Goal: Information Seeking & Learning: Learn about a topic

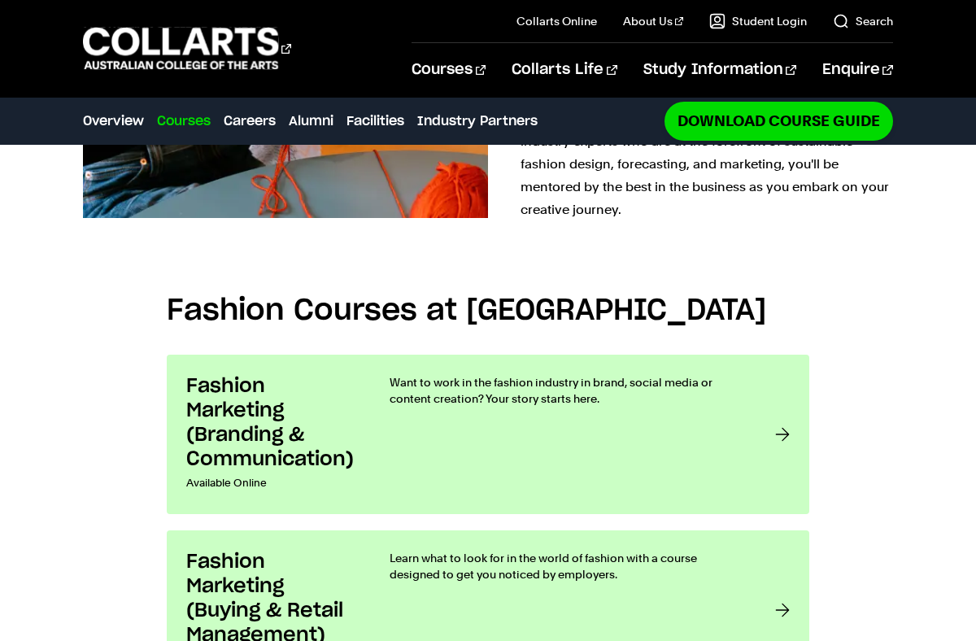
scroll to position [983, 0]
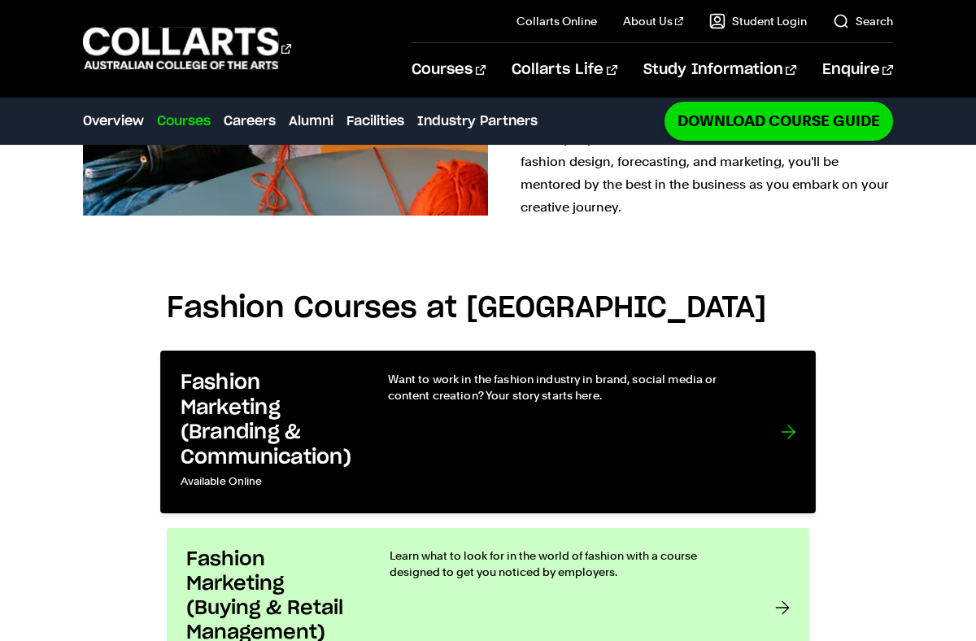
click at [605, 371] on div "Want to work in the fashion industry in brand, social media or content creation…" at bounding box center [568, 432] width 360 height 123
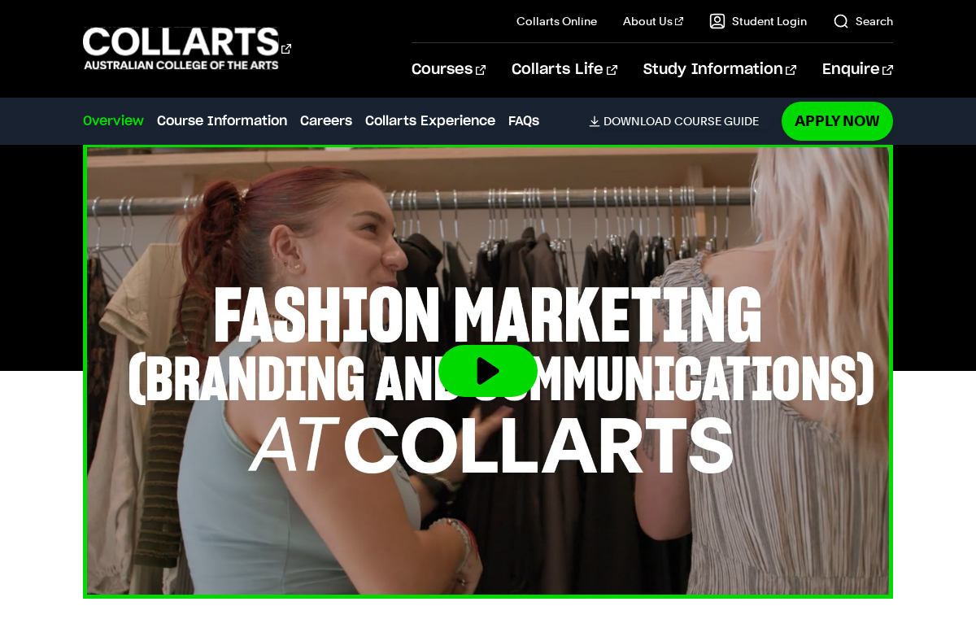
scroll to position [578, 0]
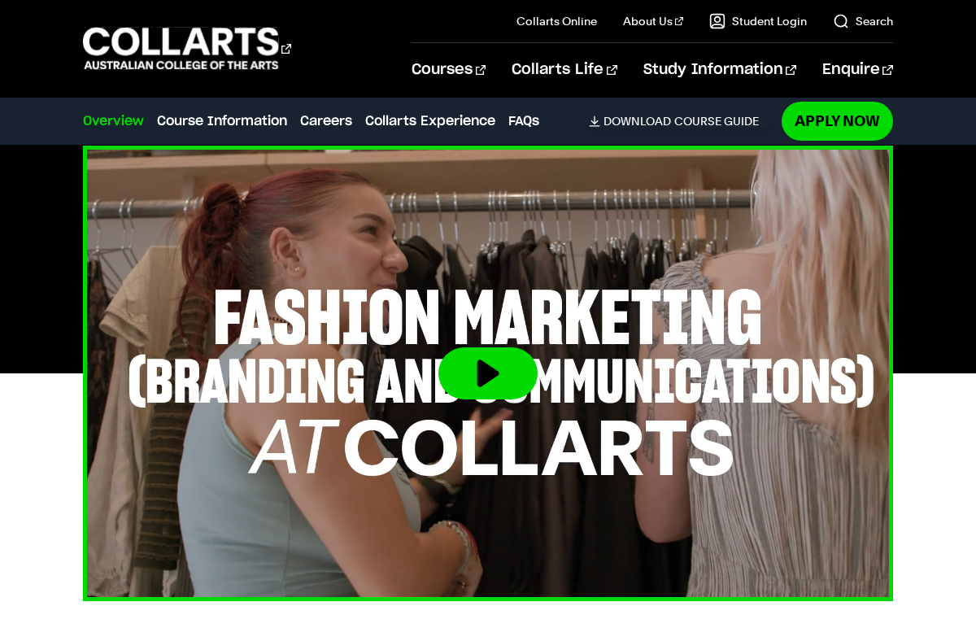
click at [486, 393] on button at bounding box center [487, 373] width 99 height 52
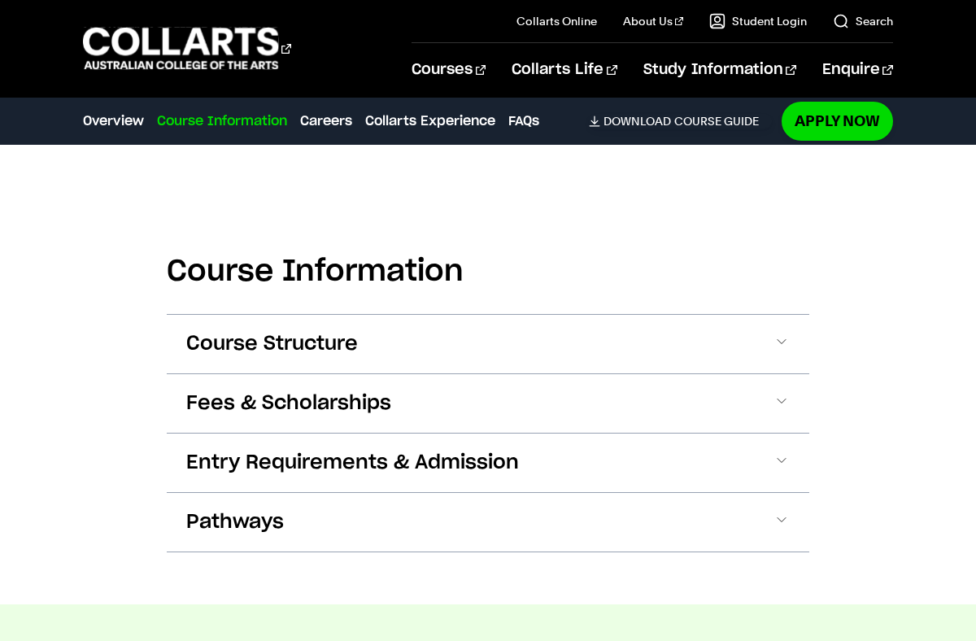
scroll to position [1775, 0]
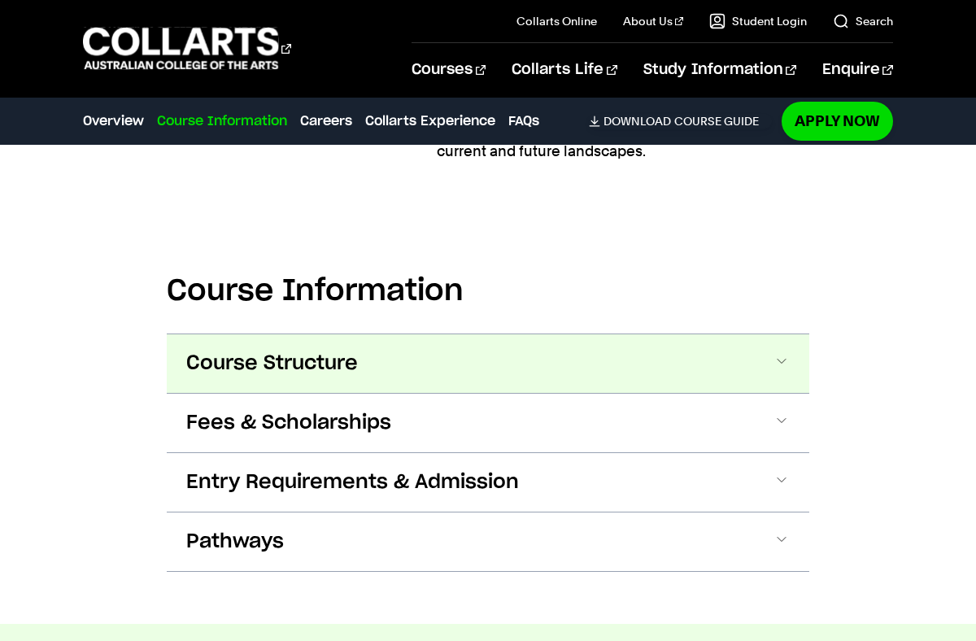
click at [783, 334] on button "Course Structure" at bounding box center [488, 363] width 642 height 59
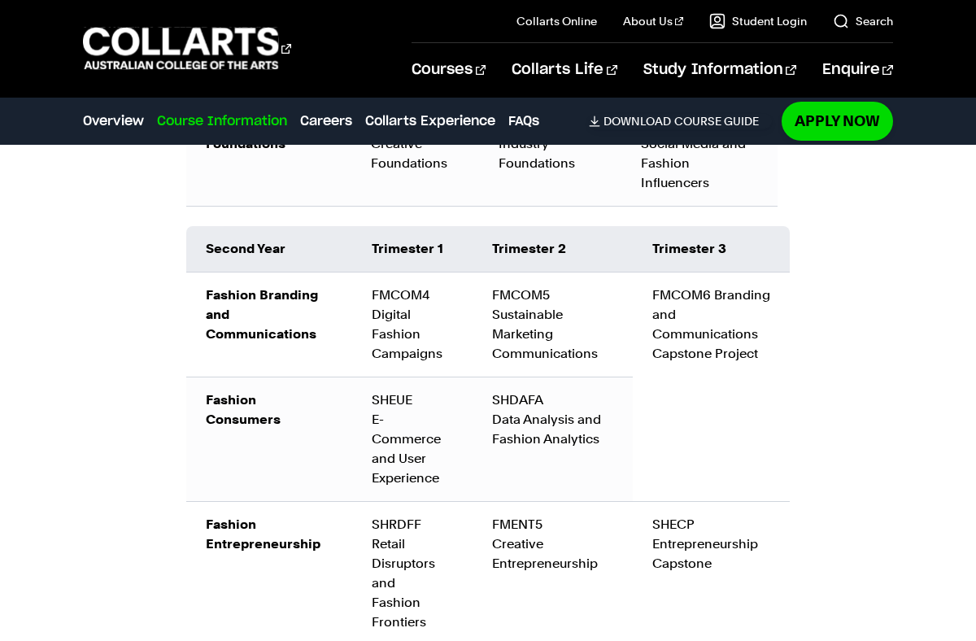
scroll to position [2632, 0]
click at [869, 221] on div "Course Information Course Structure Bachelor of Fashion Marketing: Branding & C…" at bounding box center [488, 217] width 976 height 1755
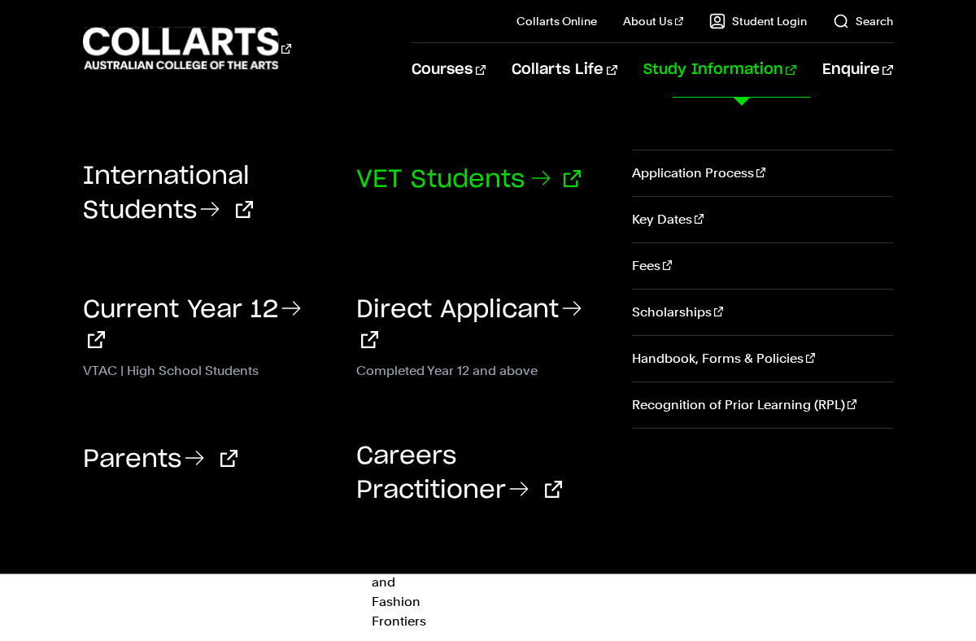
click at [550, 180] on icon at bounding box center [541, 178] width 26 height 26
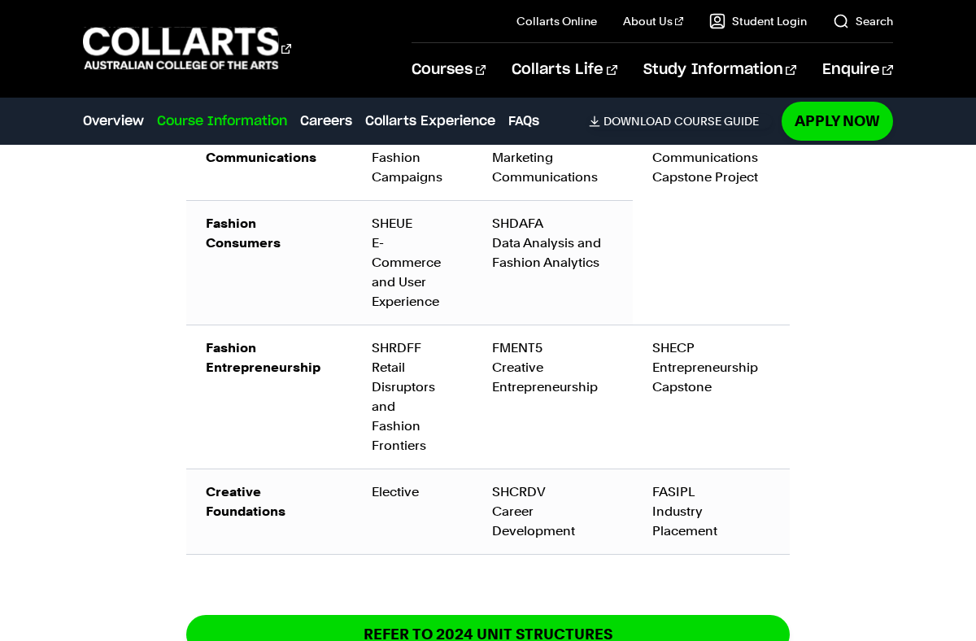
scroll to position [2816, 0]
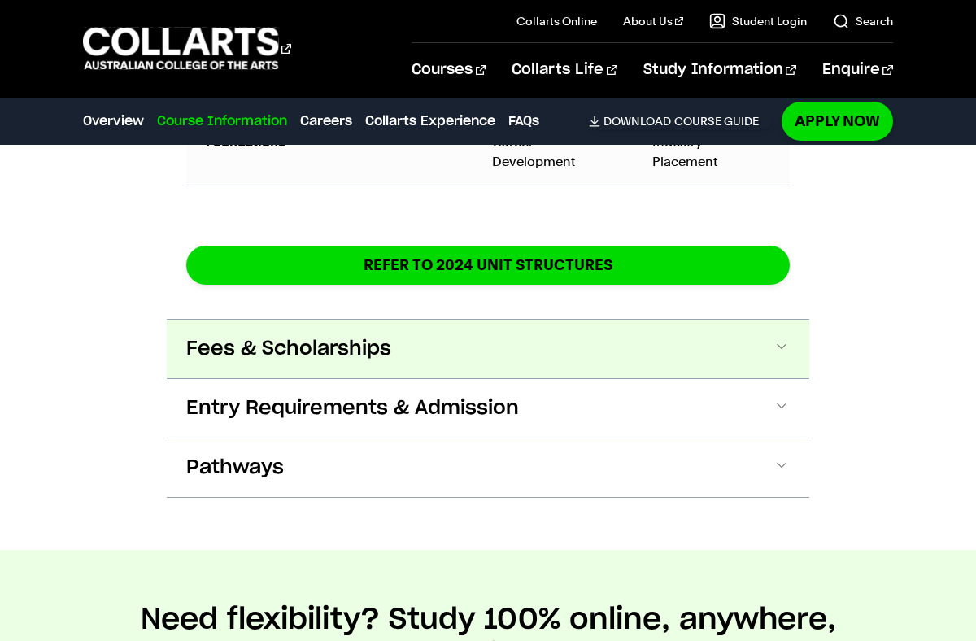
click at [533, 320] on button "Fees & Scholarships" at bounding box center [488, 349] width 642 height 59
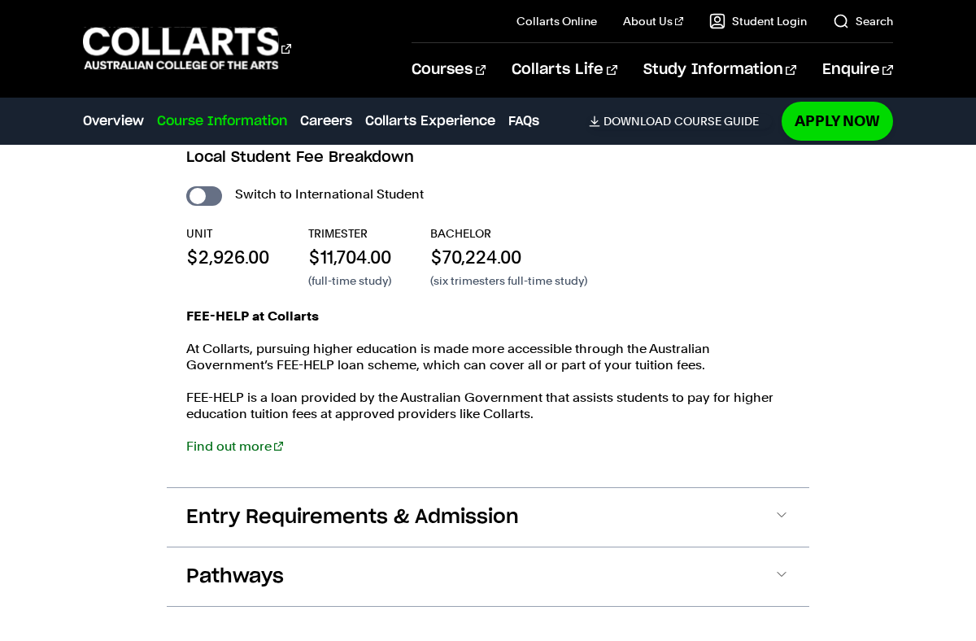
scroll to position [3443, 0]
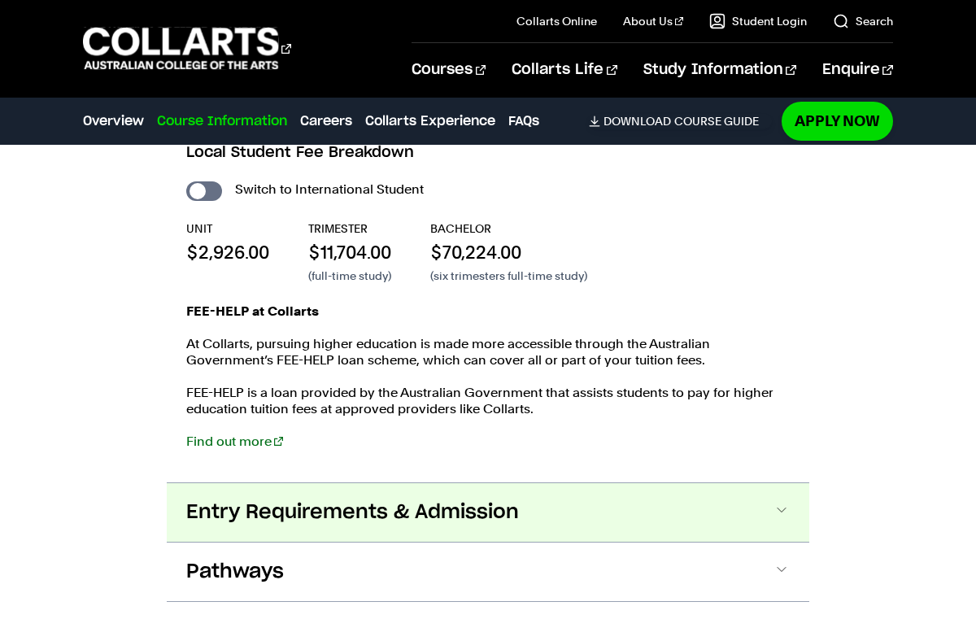
click at [762, 483] on button "Entry Requirements & Admission" at bounding box center [488, 512] width 642 height 59
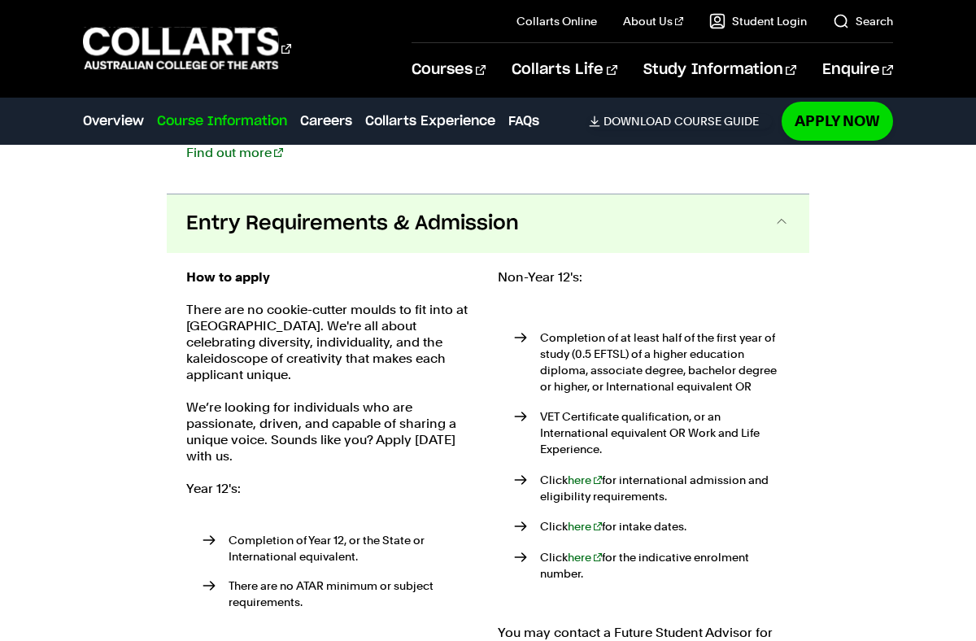
scroll to position [3738, 0]
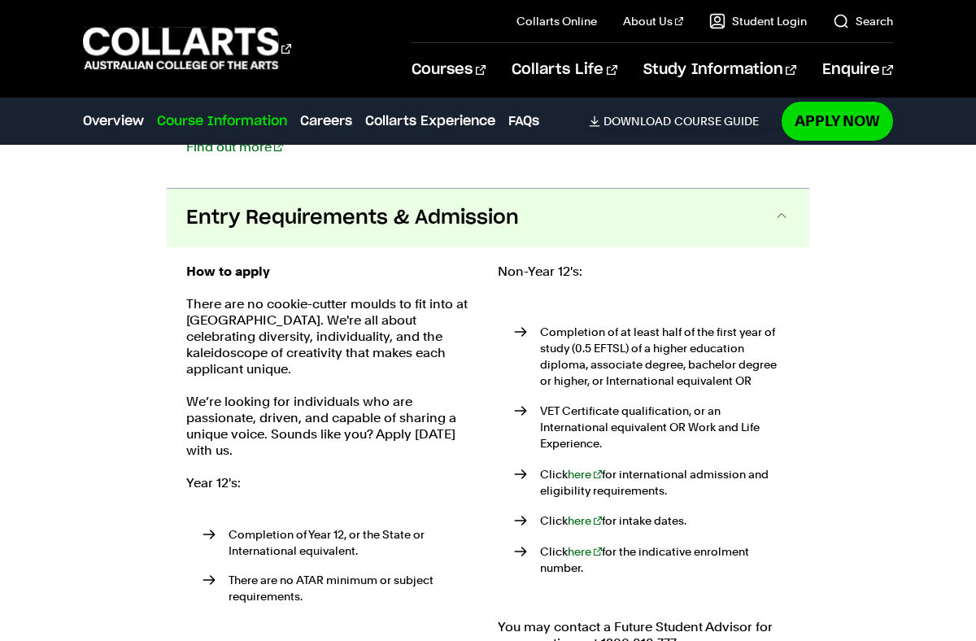
click at [770, 189] on button "Entry Requirements & Admission" at bounding box center [488, 218] width 642 height 59
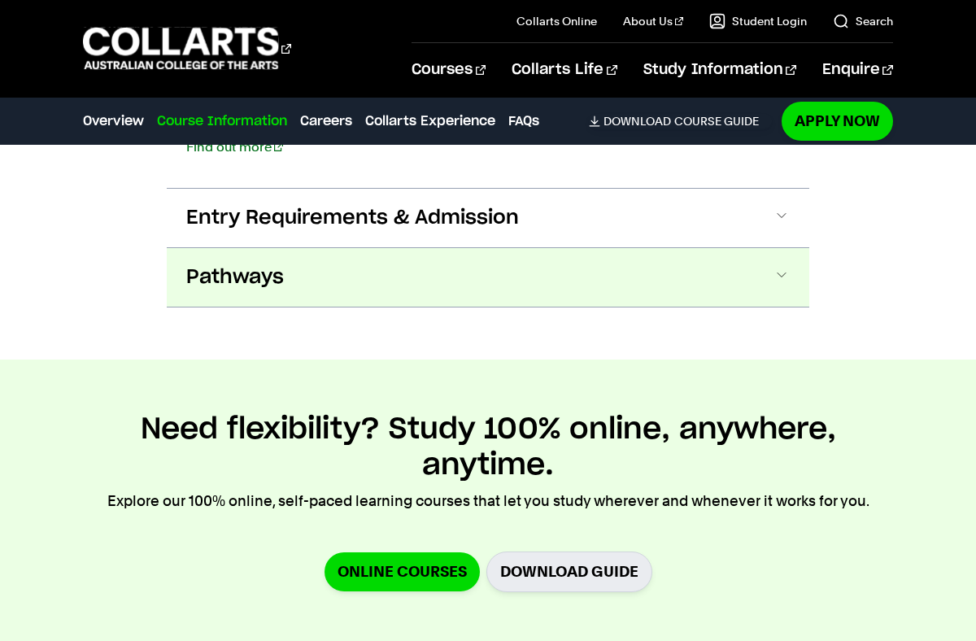
click at [690, 248] on button "Pathways" at bounding box center [488, 277] width 642 height 59
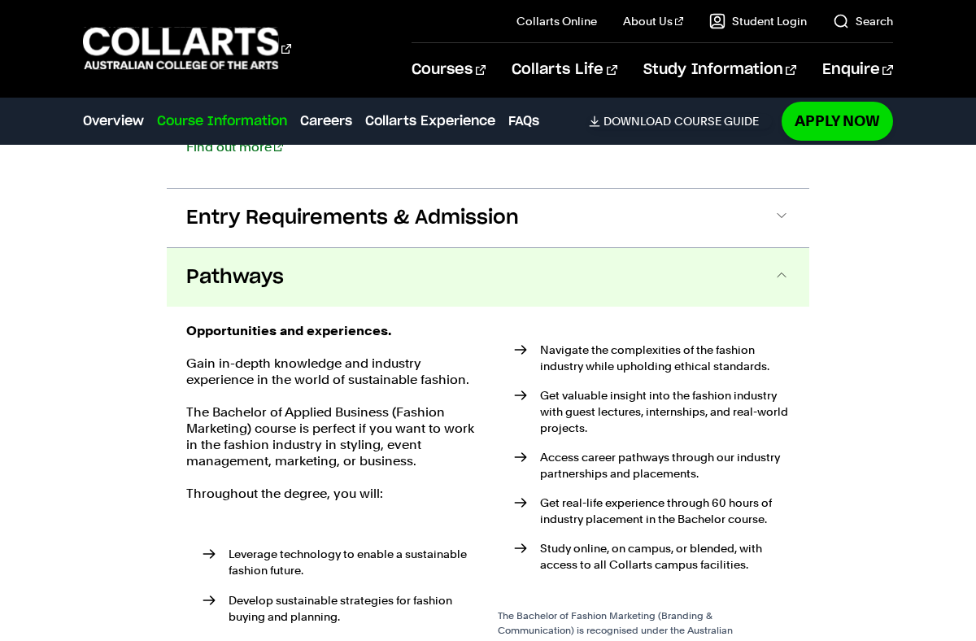
scroll to position [3797, 0]
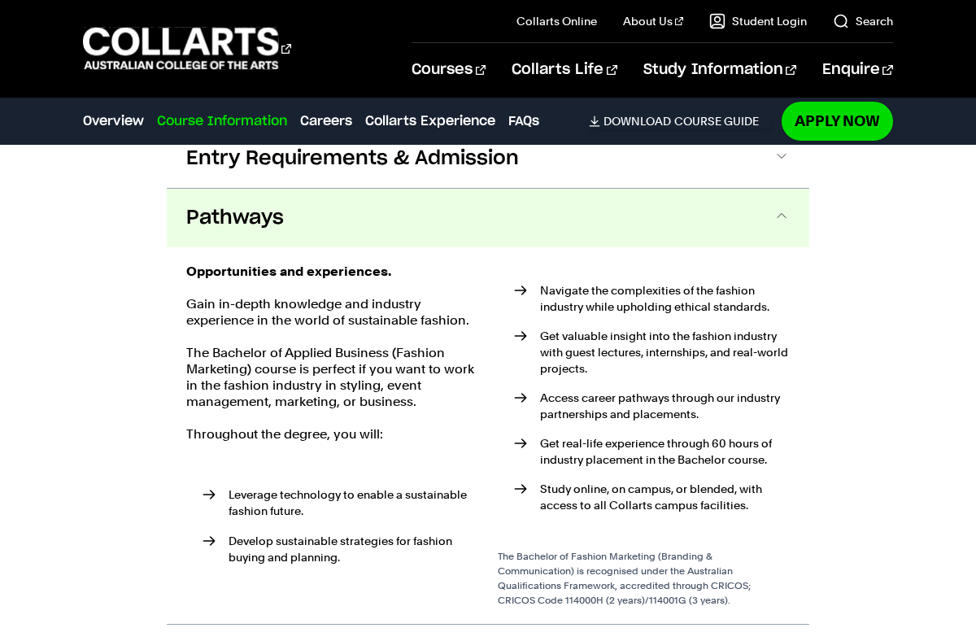
click at [736, 264] on ul "Navigate the complexities of the fashion industry while upholding ethical stand…" at bounding box center [644, 402] width 292 height 276
click at [831, 120] on link "Apply Now" at bounding box center [837, 121] width 111 height 38
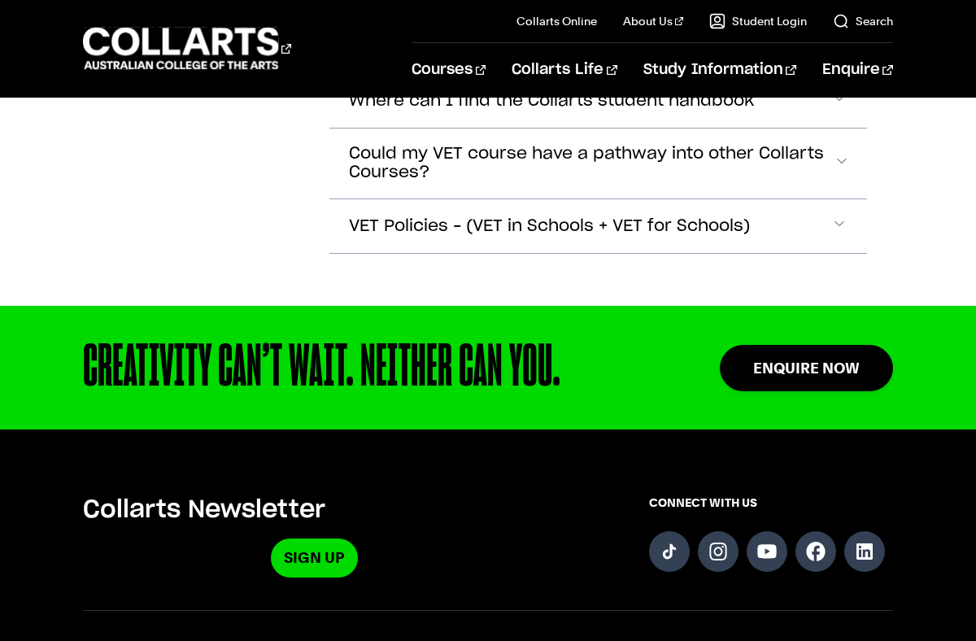
scroll to position [4735, 0]
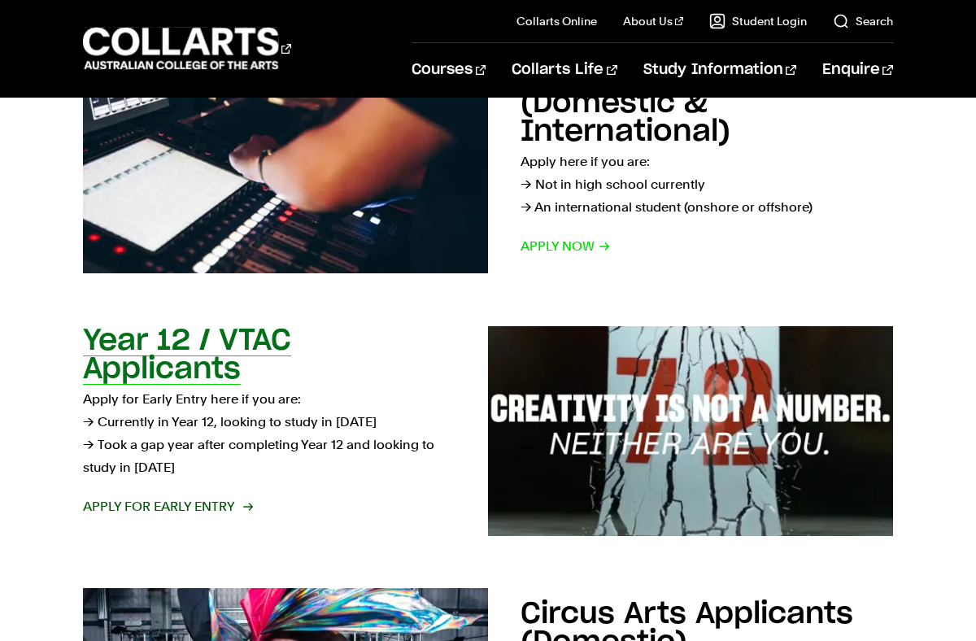
scroll to position [331, 0]
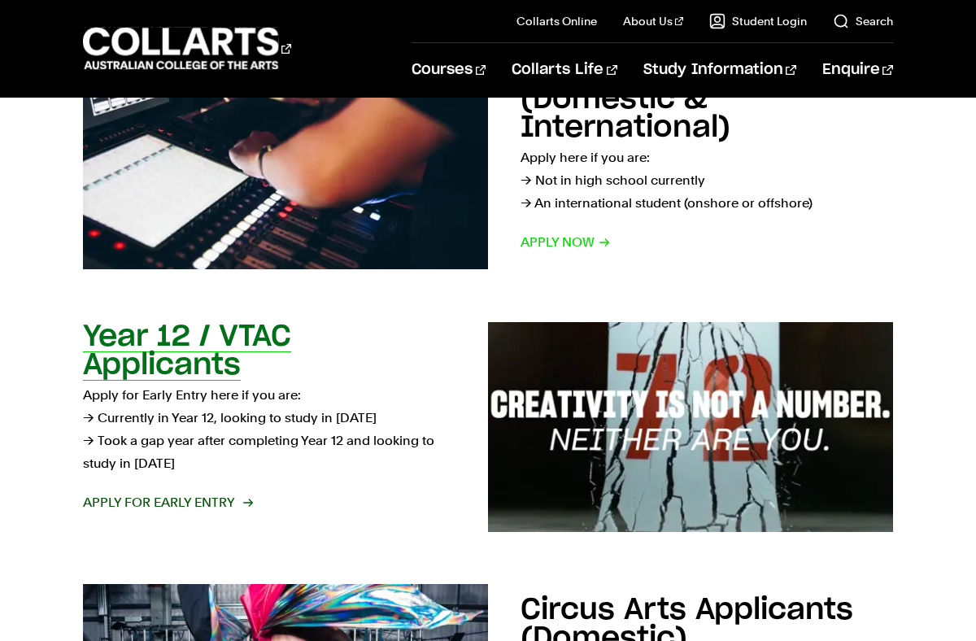
click at [227, 503] on span "Apply for Early Entry" at bounding box center [167, 502] width 168 height 23
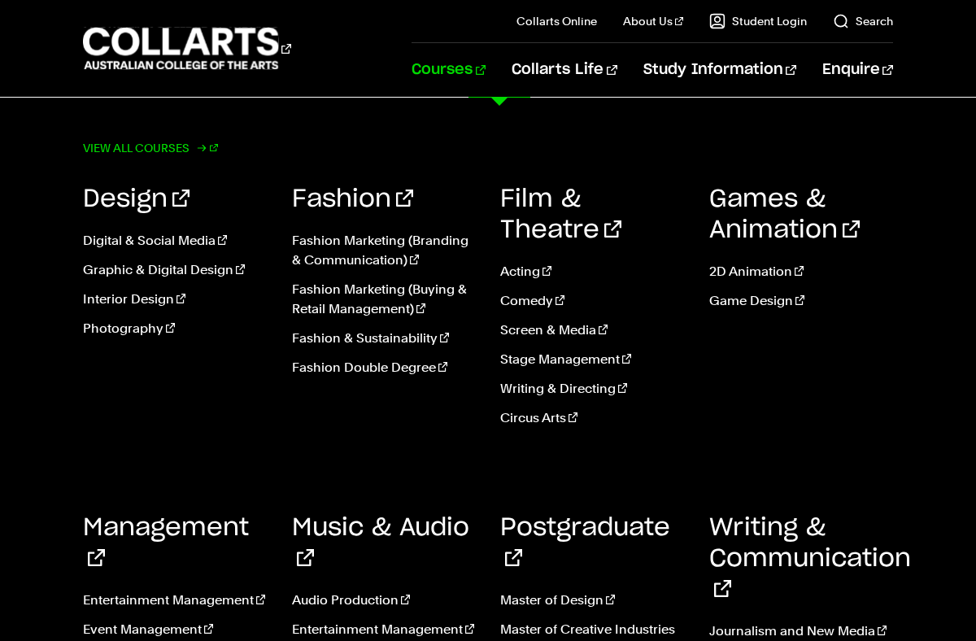
click at [184, 146] on link "View all courses" at bounding box center [150, 148] width 135 height 23
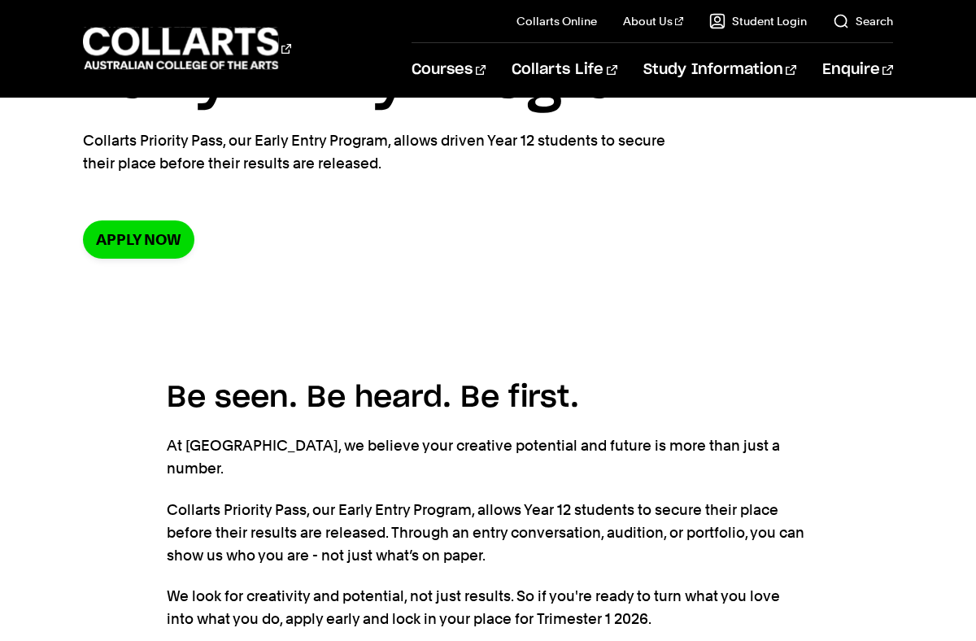
scroll to position [187, 0]
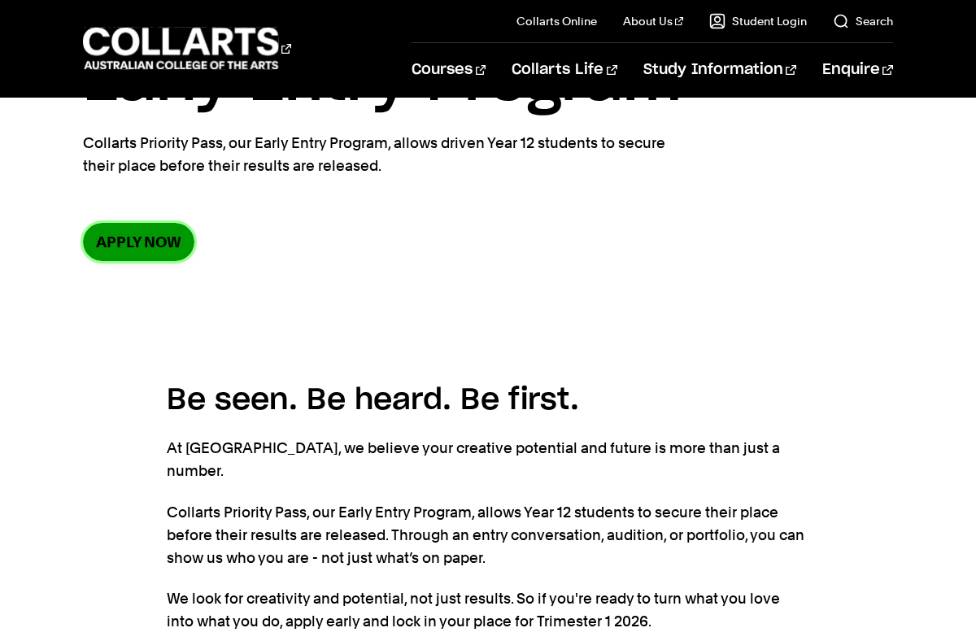
click at [175, 248] on link "Apply now" at bounding box center [138, 242] width 111 height 38
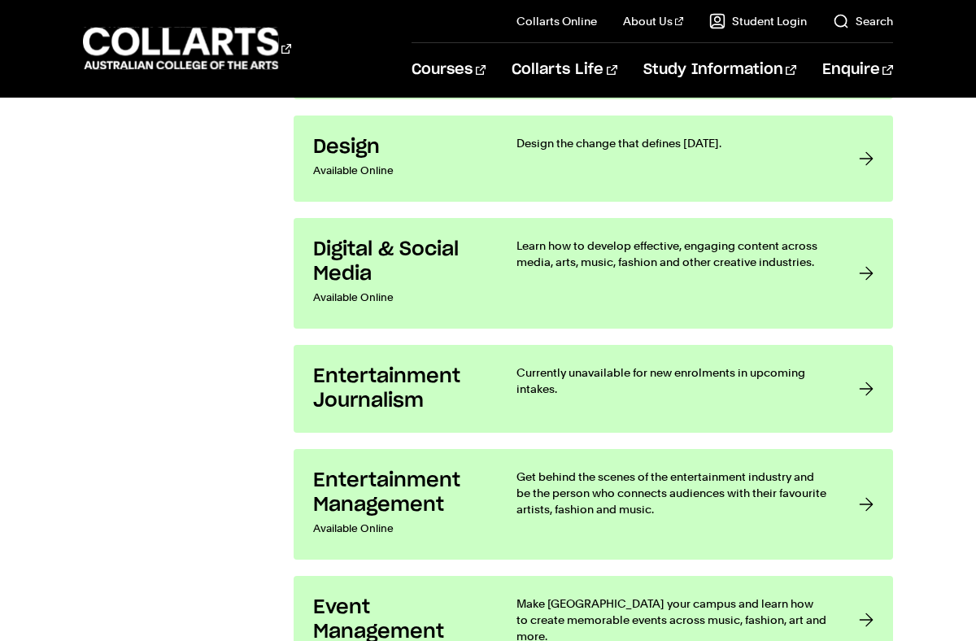
scroll to position [1483, 0]
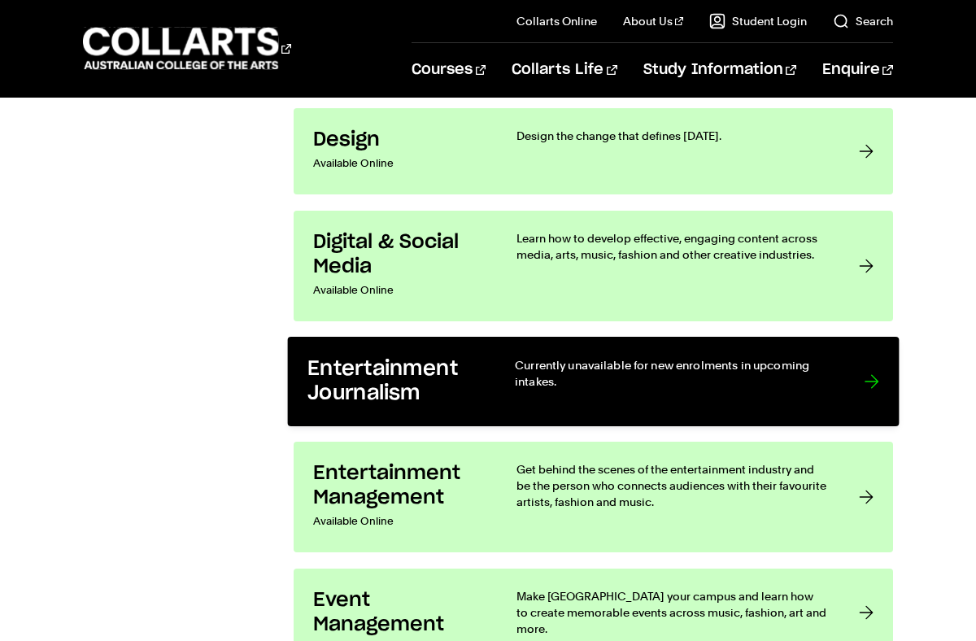
click at [866, 366] on div at bounding box center [872, 382] width 15 height 50
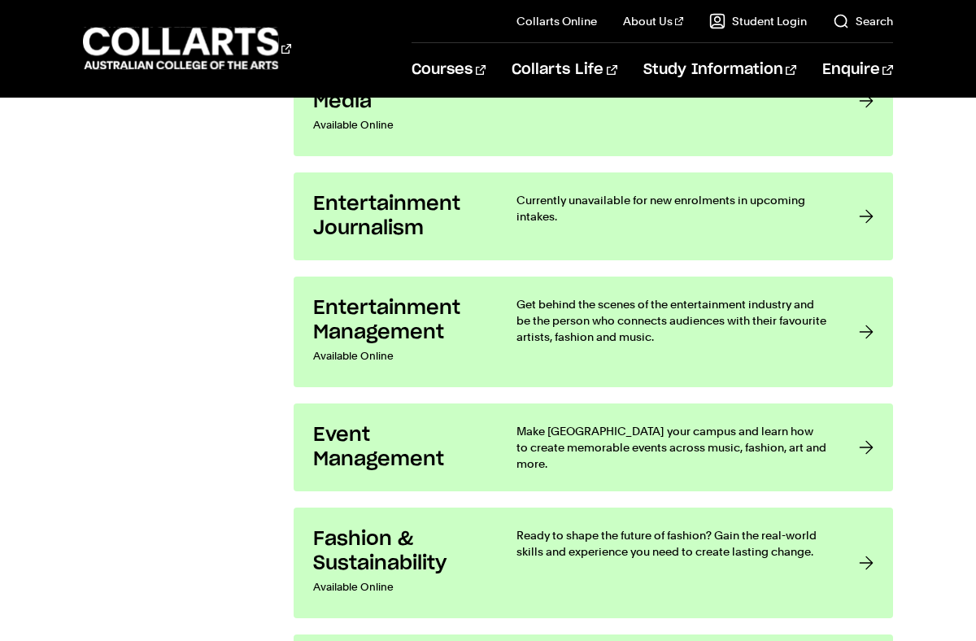
scroll to position [1653, 0]
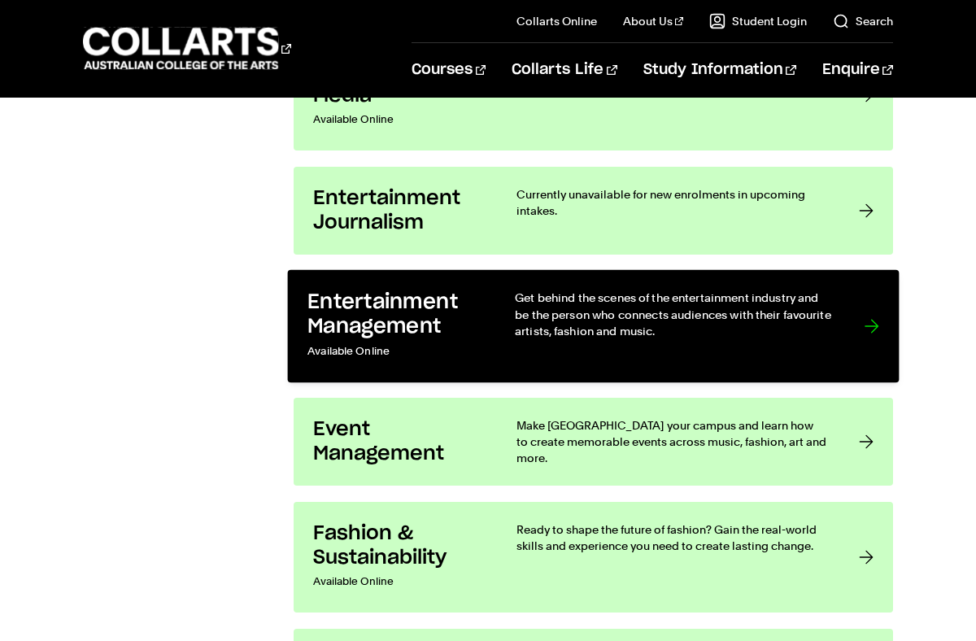
click at [858, 312] on link "Entertainment Management Available Online Get behind the scenes of the entertai…" at bounding box center [594, 326] width 612 height 113
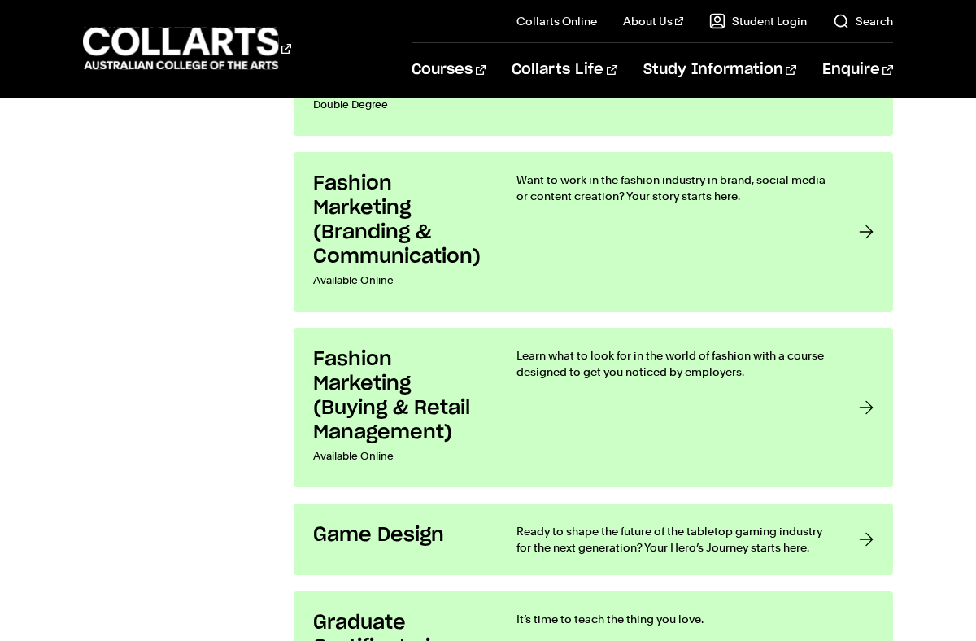
scroll to position [2285, 0]
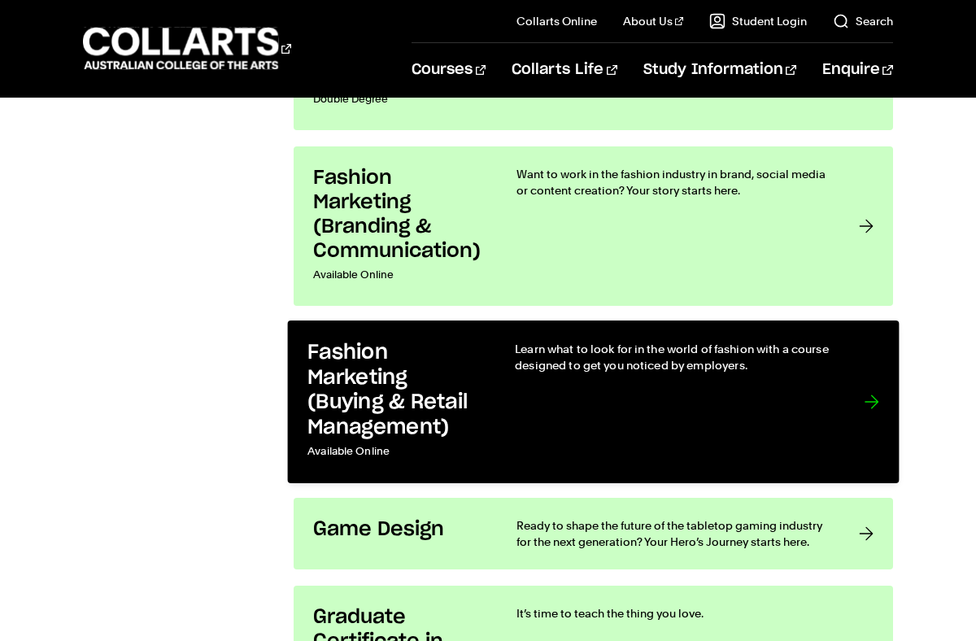
click at [851, 379] on link "Fashion Marketing (Buying & Retail Management) Available Online Learn what to l…" at bounding box center [594, 401] width 612 height 163
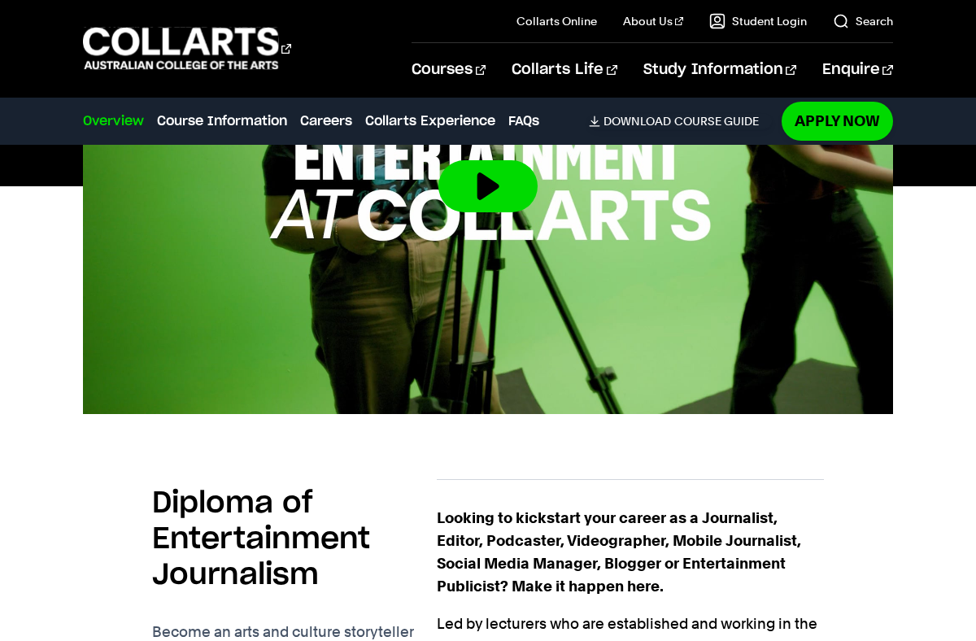
scroll to position [502, 0]
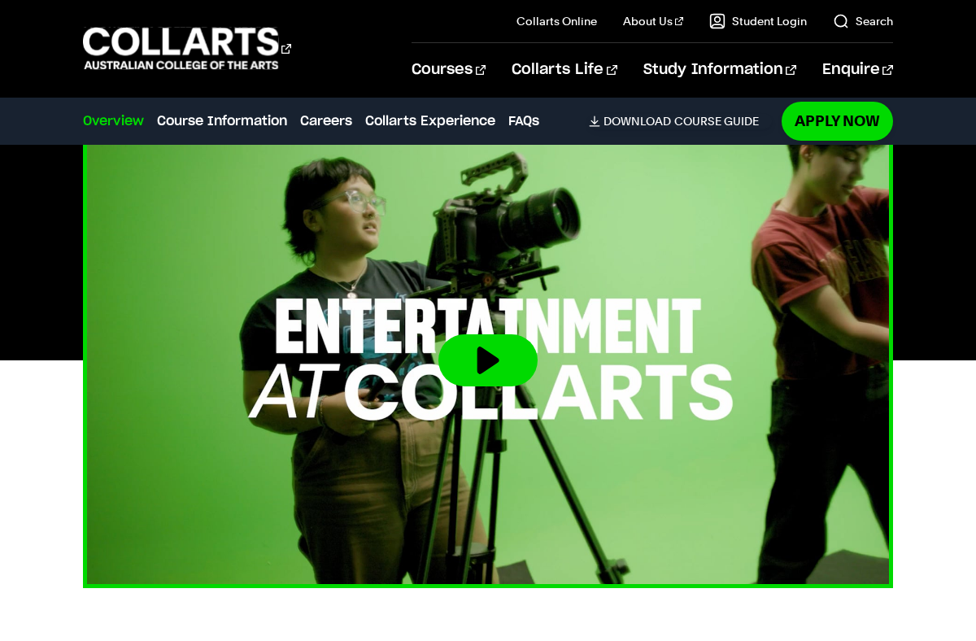
click at [494, 353] on button at bounding box center [487, 360] width 99 height 52
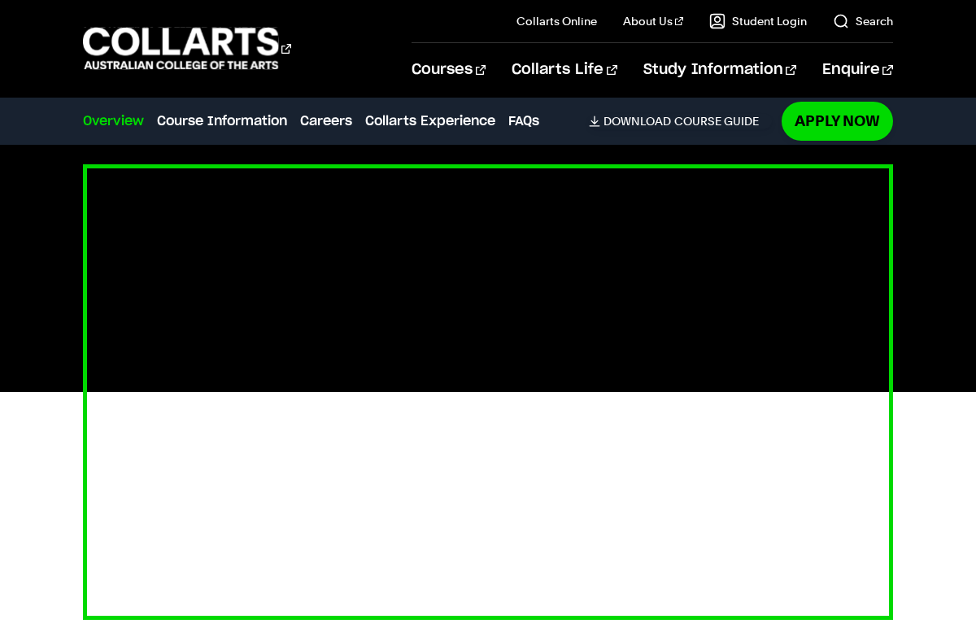
scroll to position [468, 0]
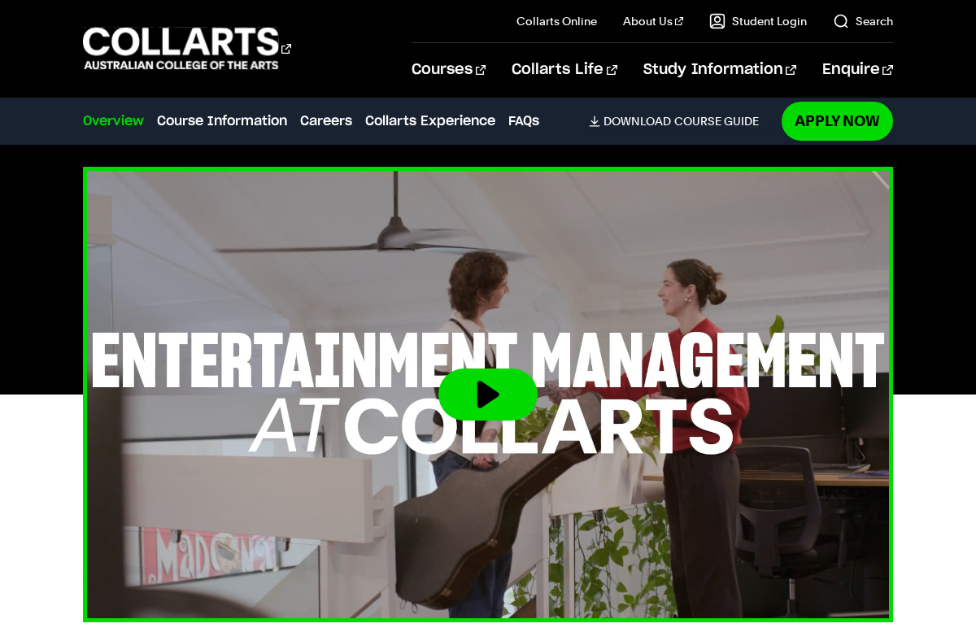
scroll to position [577, 0]
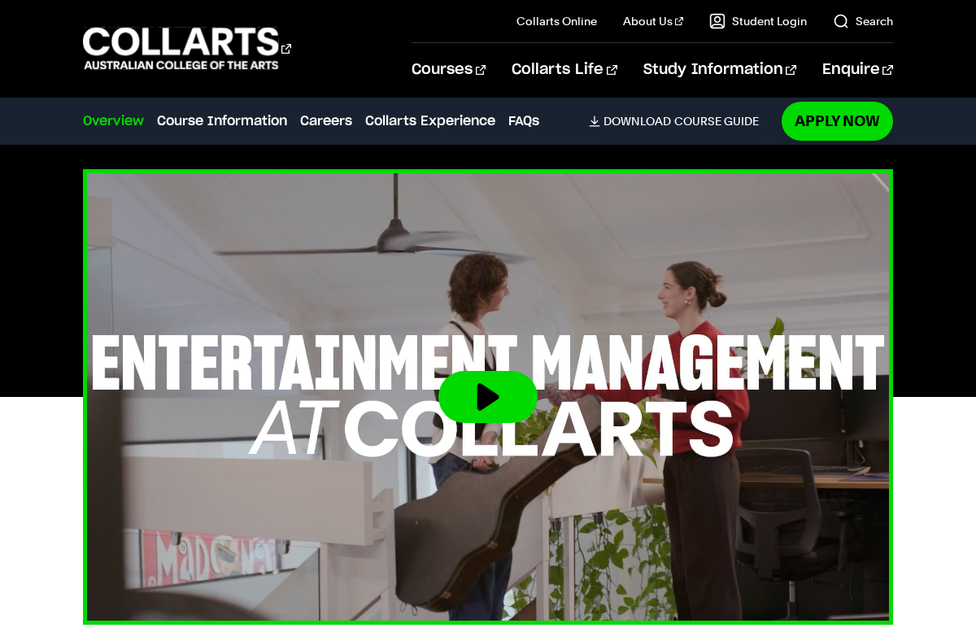
click at [456, 402] on button at bounding box center [487, 397] width 99 height 52
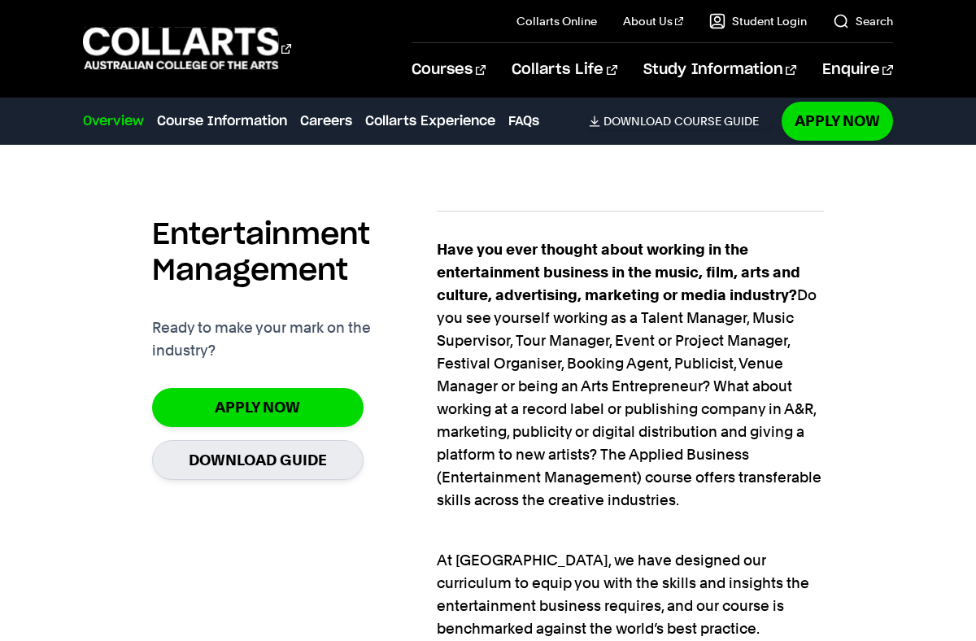
scroll to position [1061, 0]
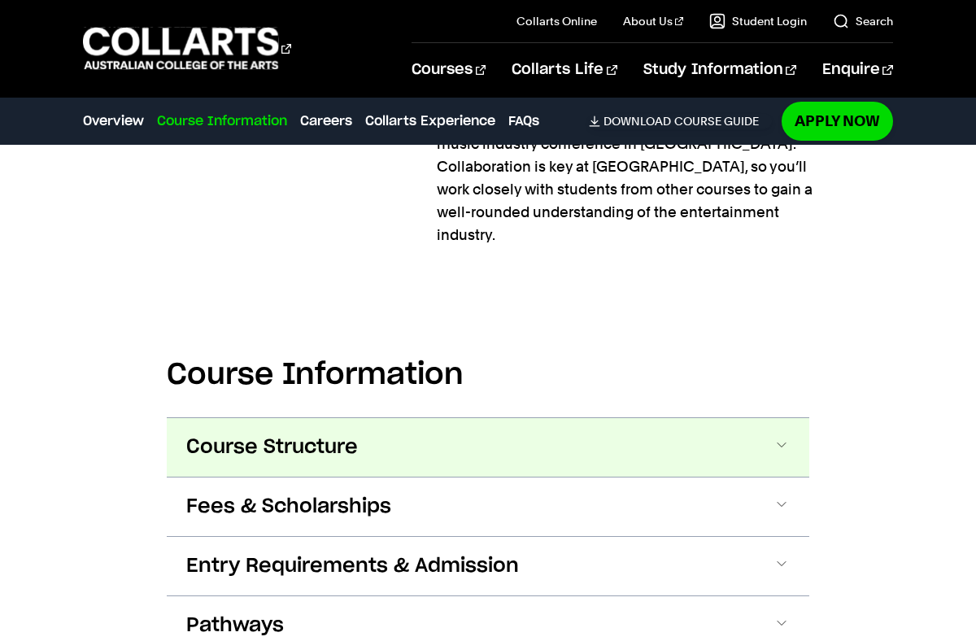
click at [783, 437] on span at bounding box center [781, 447] width 16 height 21
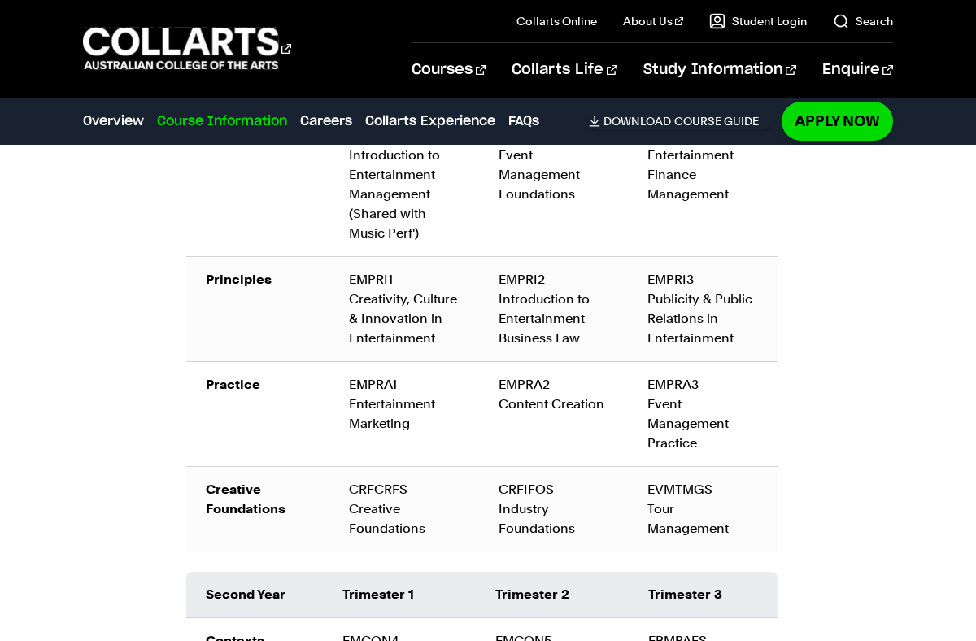
scroll to position [3107, 0]
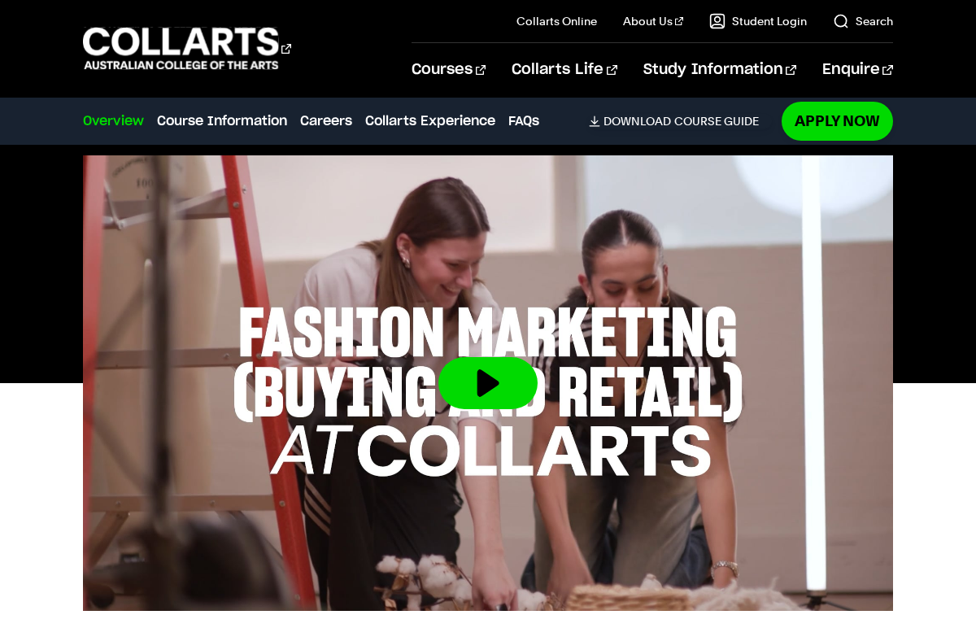
scroll to position [567, 0]
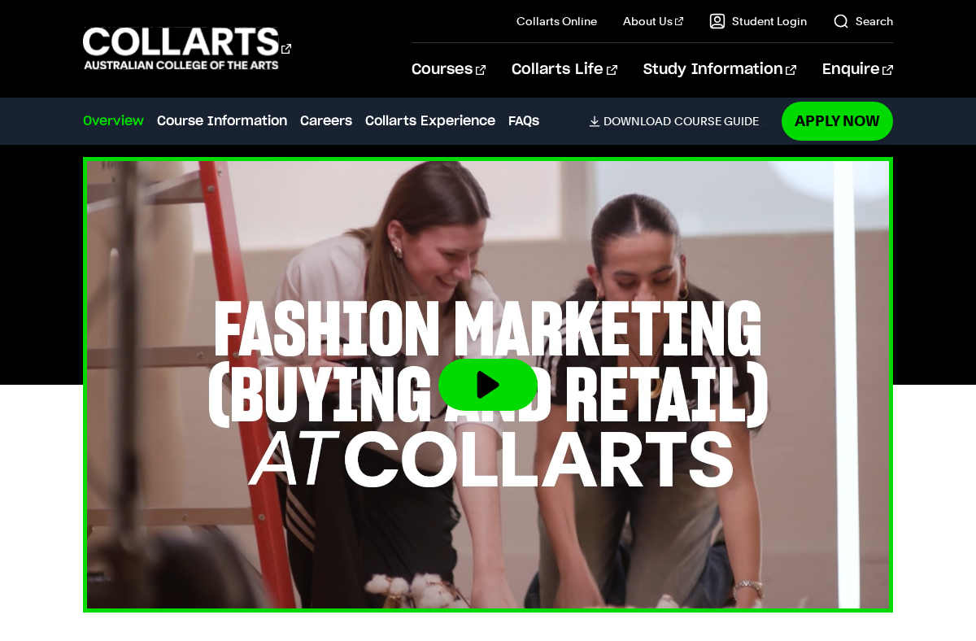
click at [493, 372] on button at bounding box center [487, 385] width 99 height 52
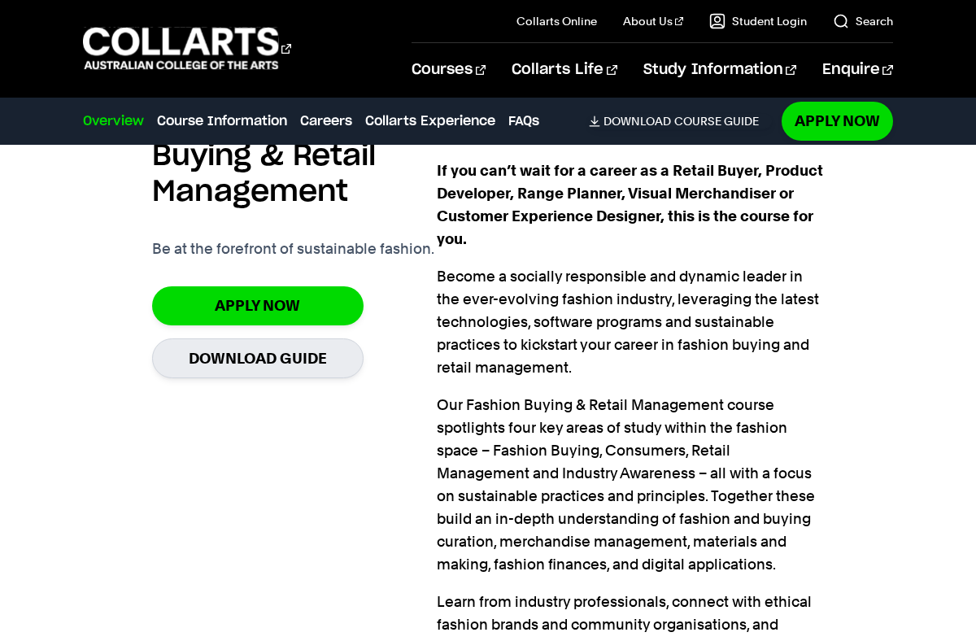
scroll to position [1111, 0]
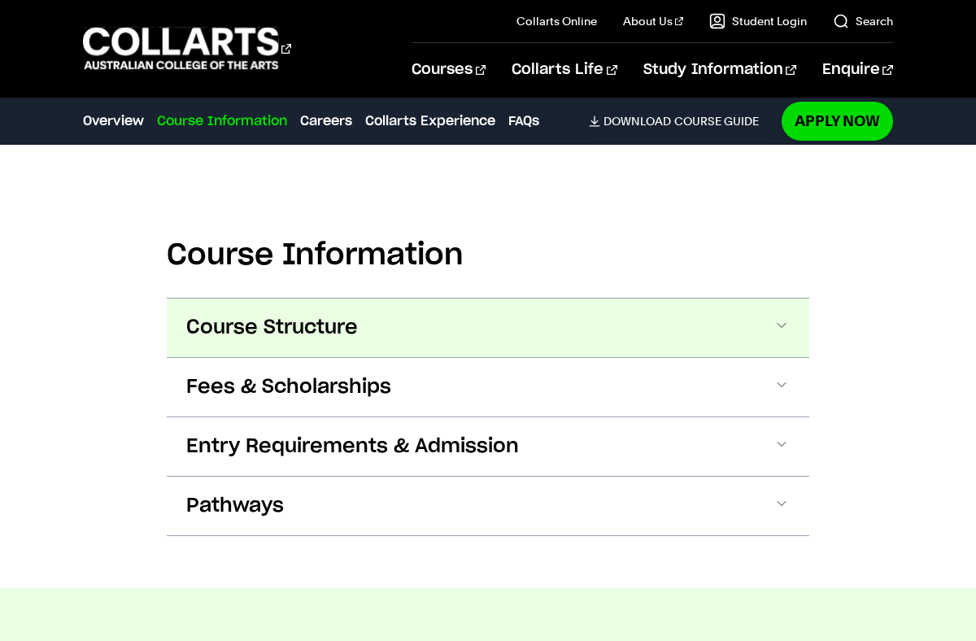
click at [776, 317] on span at bounding box center [781, 327] width 16 height 21
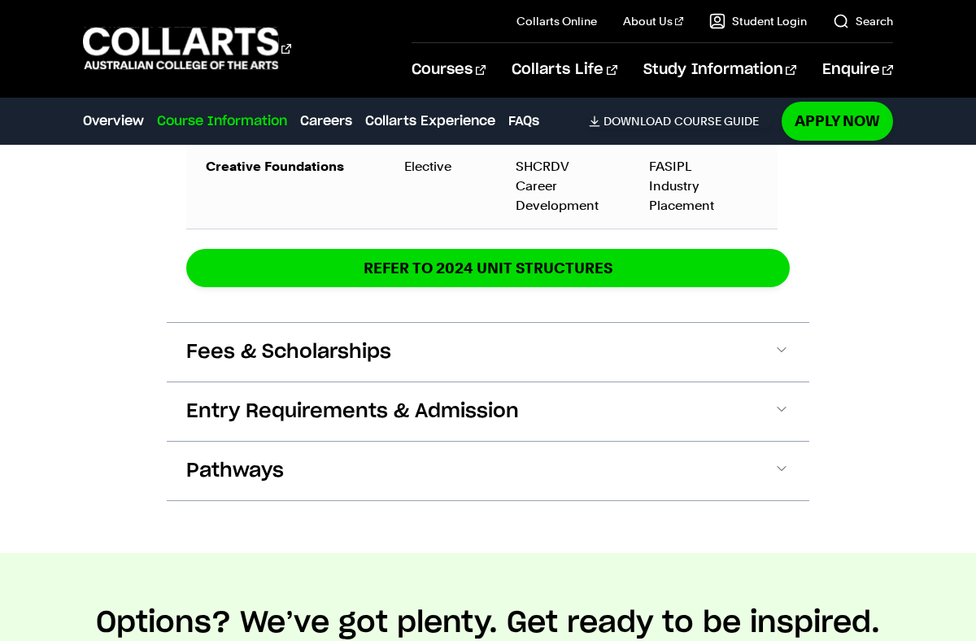
scroll to position [3094, 0]
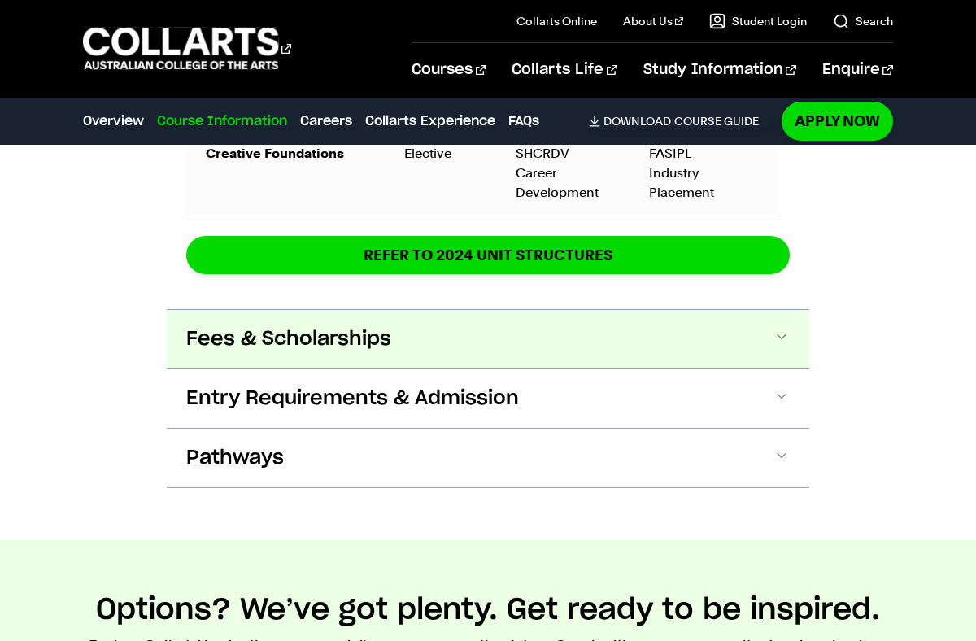
click at [779, 341] on span at bounding box center [781, 339] width 16 height 21
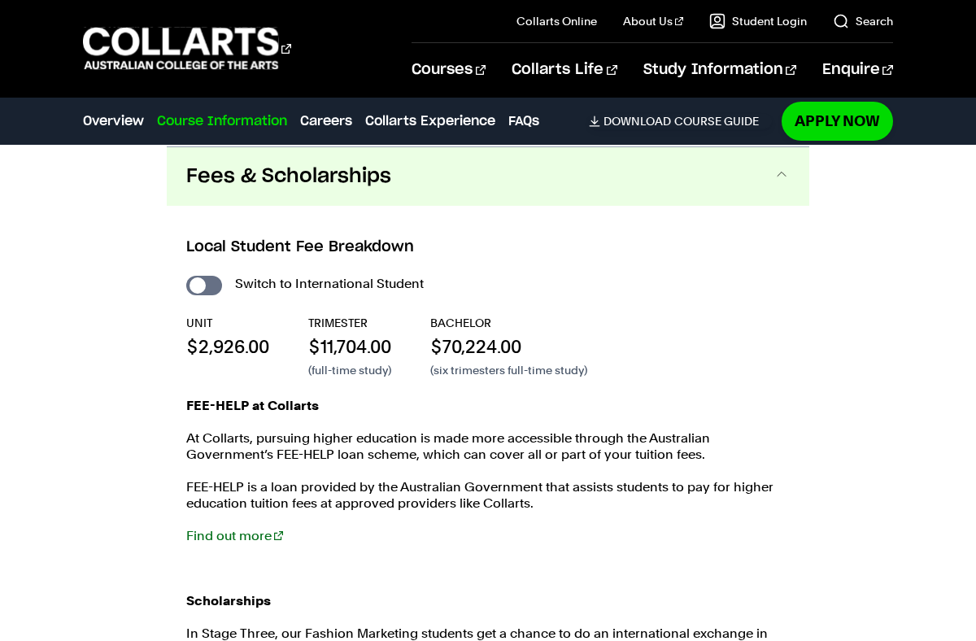
scroll to position [3257, 0]
click at [773, 181] on span at bounding box center [781, 175] width 16 height 21
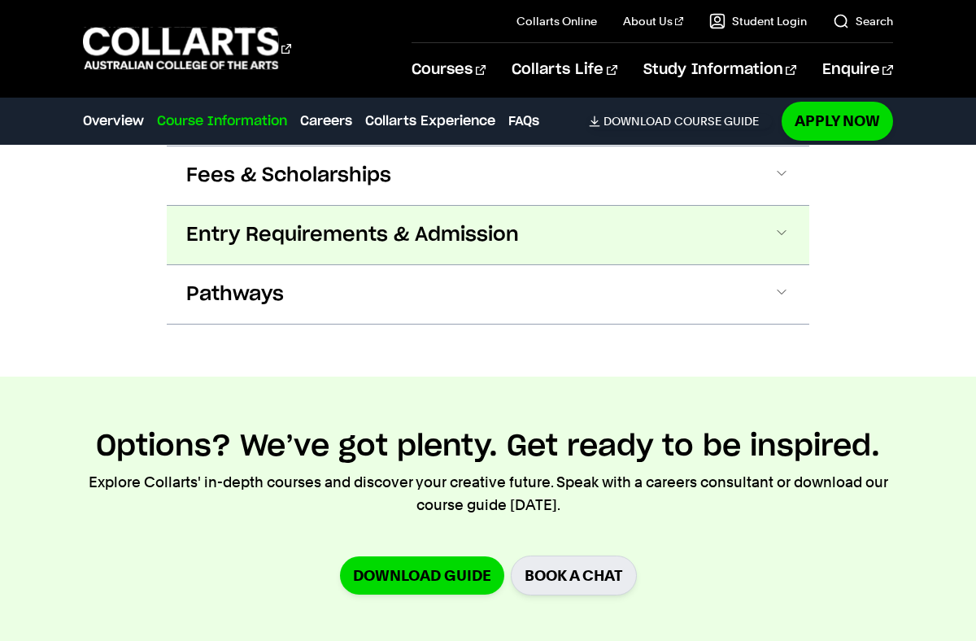
click at [776, 242] on span at bounding box center [781, 234] width 16 height 21
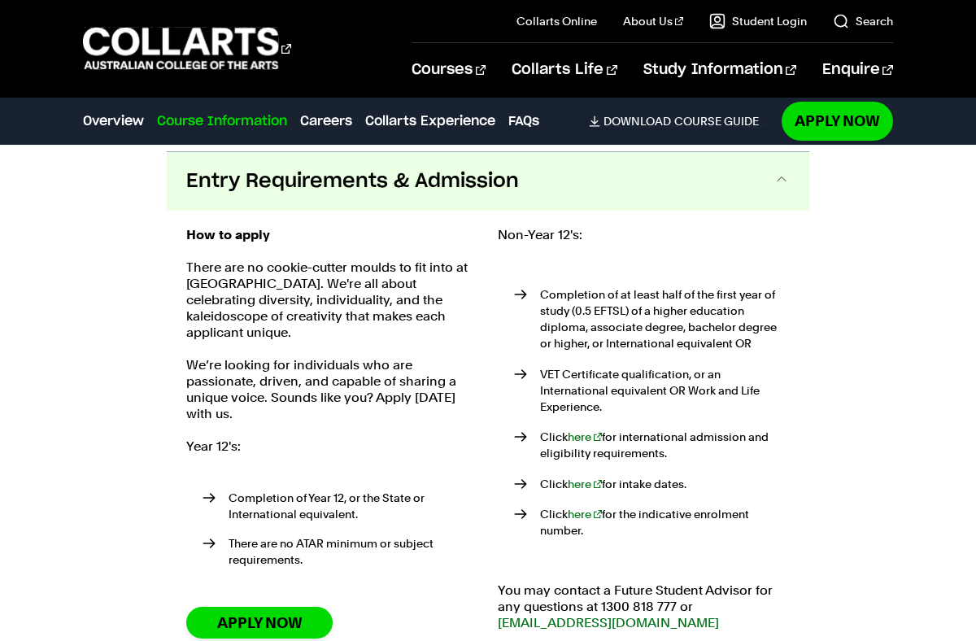
scroll to position [3317, 0]
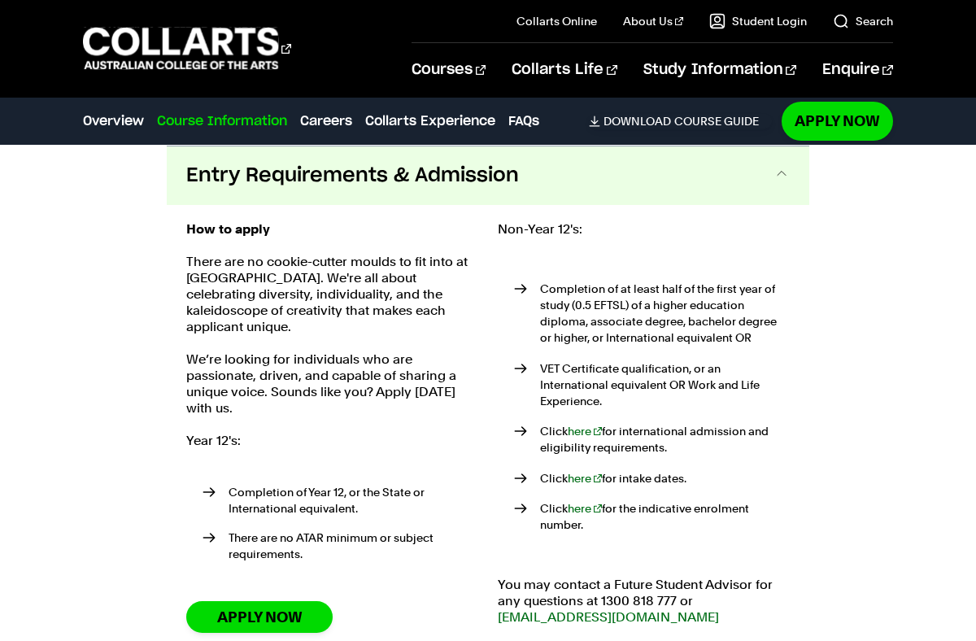
click at [762, 185] on button "Entry Requirements & Admission" at bounding box center [488, 175] width 642 height 59
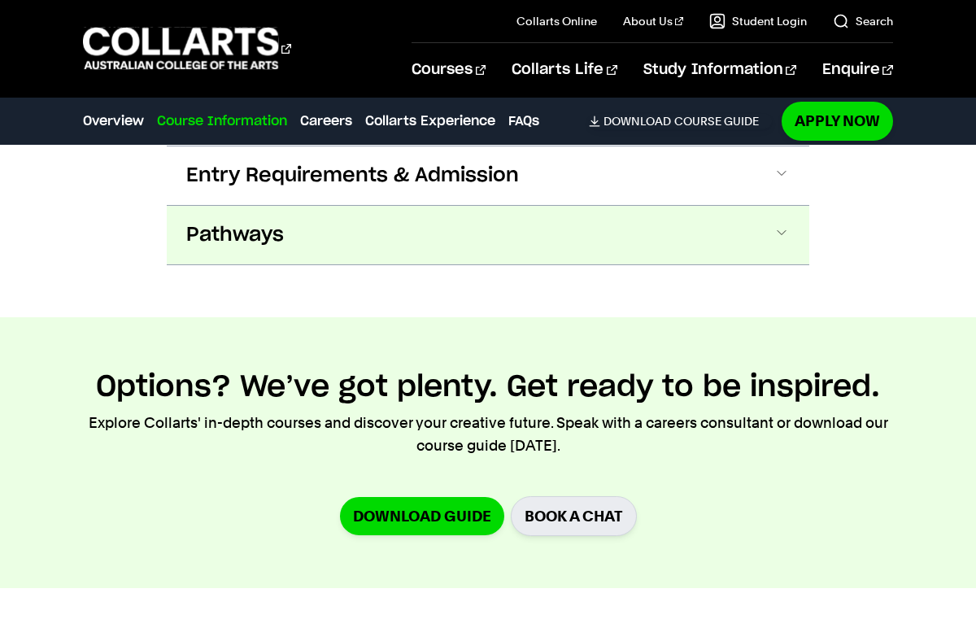
click at [762, 229] on button "Pathways" at bounding box center [488, 235] width 642 height 59
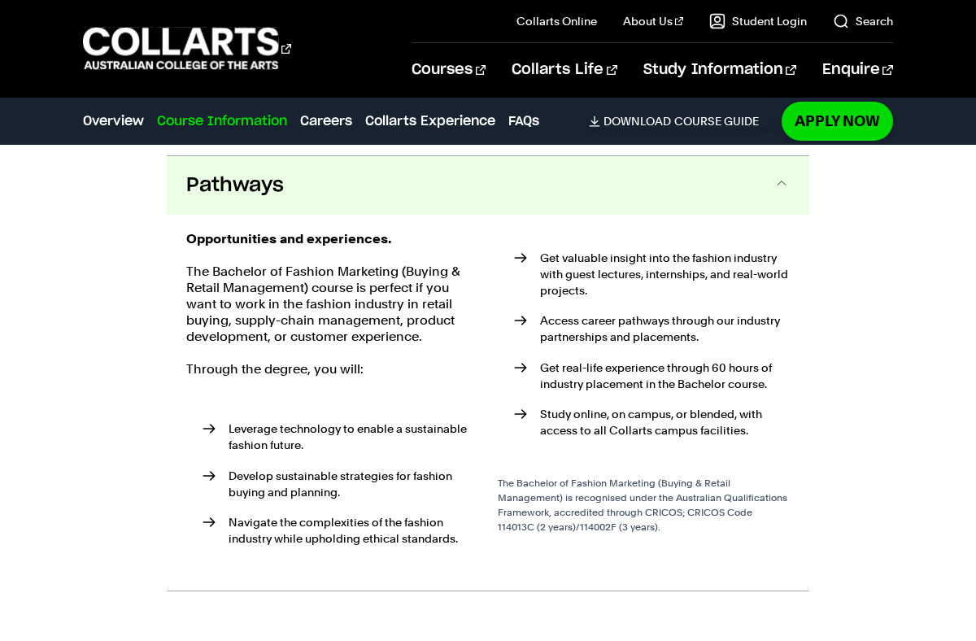
scroll to position [3353, 0]
